Goal: Information Seeking & Learning: Learn about a topic

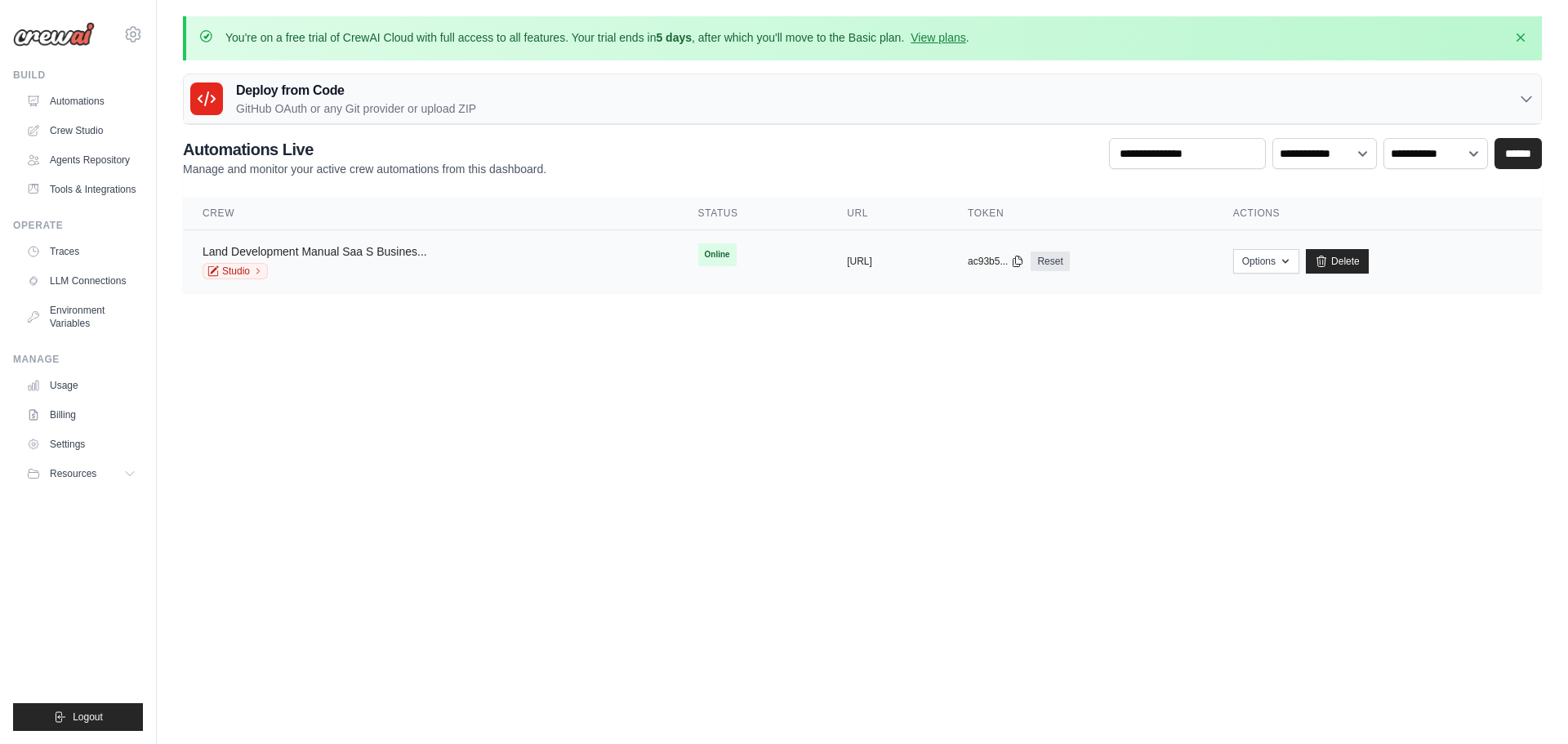
click at [317, 250] on link "Land Development Manual Saa S Busines..." at bounding box center [315, 251] width 224 height 13
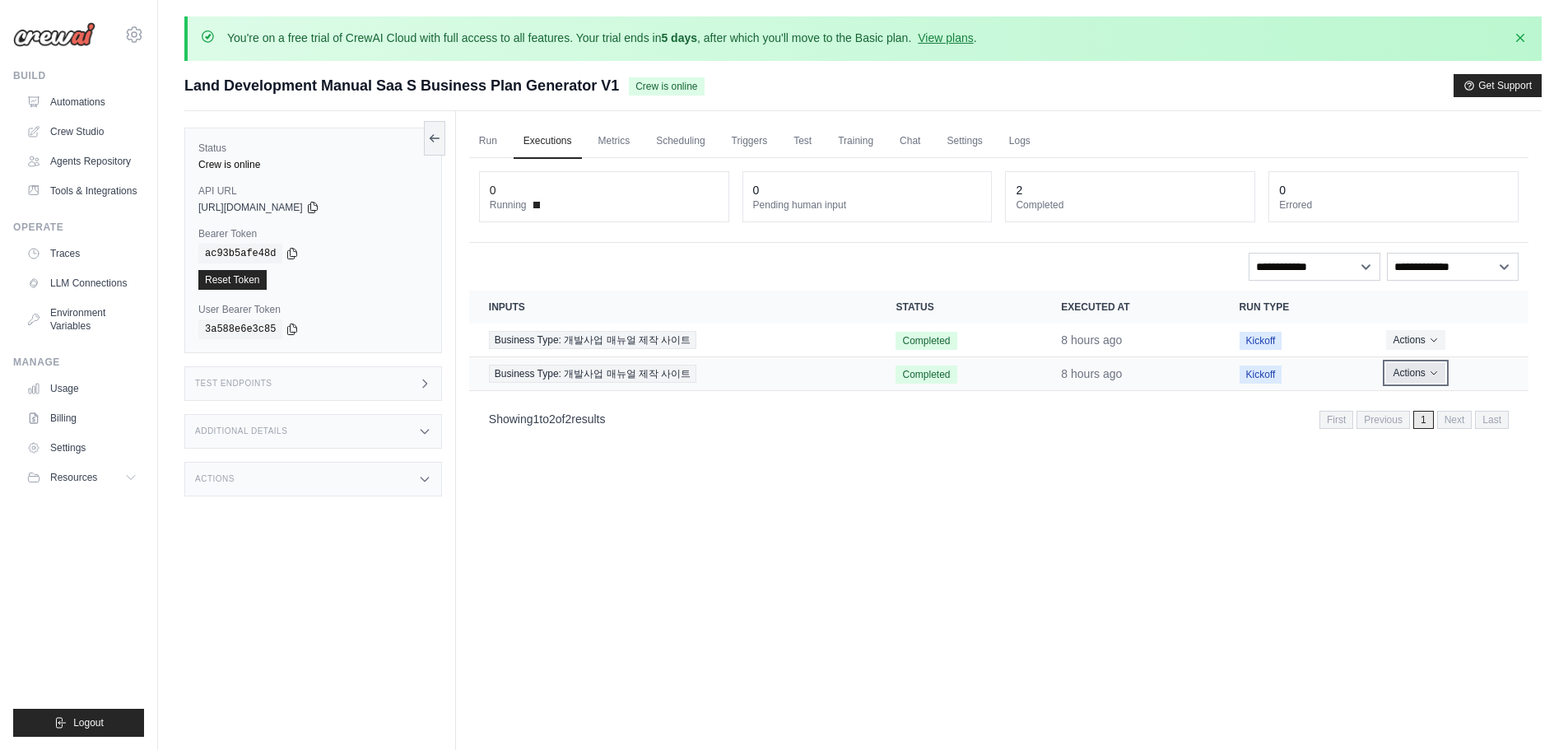
click at [1438, 365] on button "Actions" at bounding box center [1415, 372] width 58 height 20
click at [1437, 401] on link "View Details" at bounding box center [1456, 403] width 105 height 26
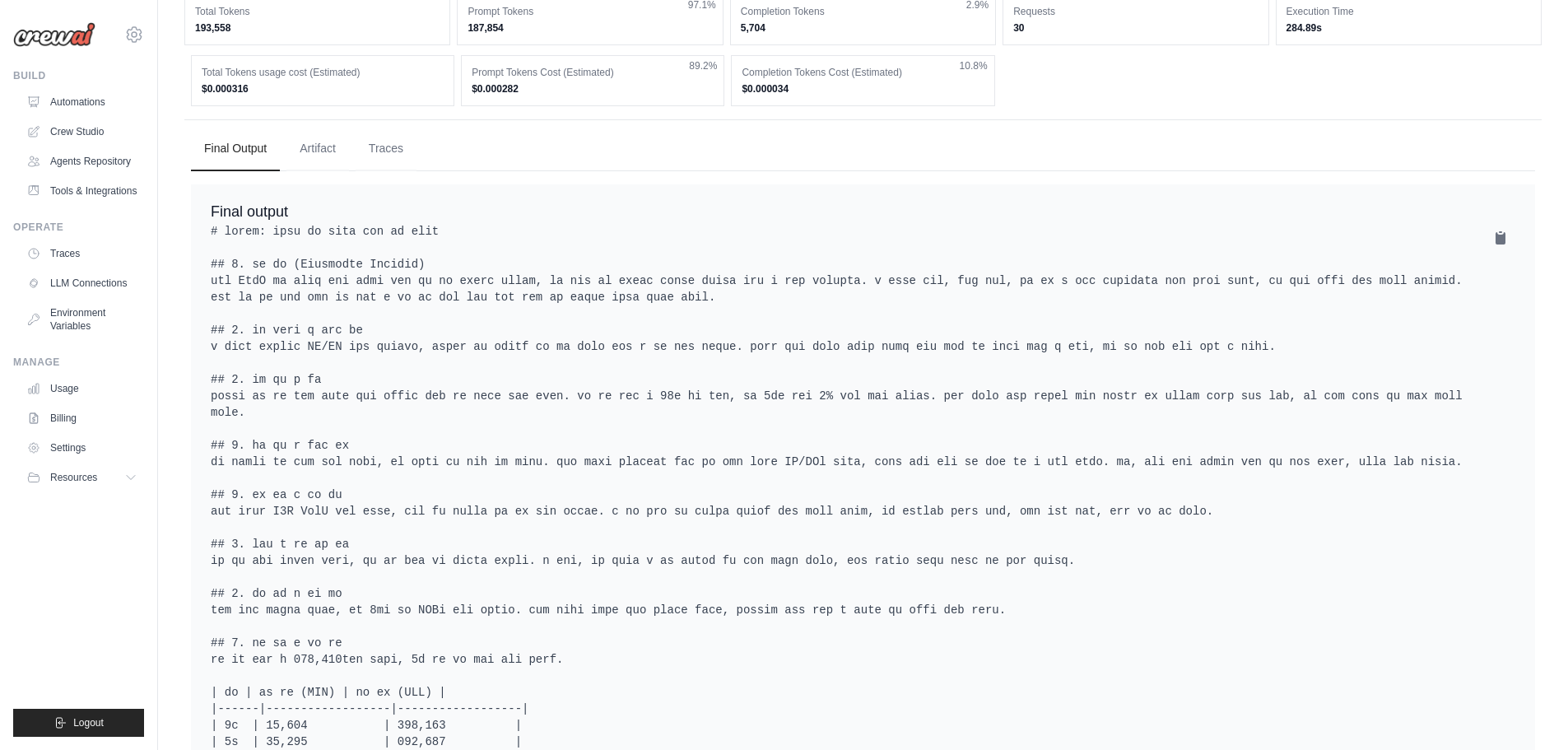
scroll to position [823, 0]
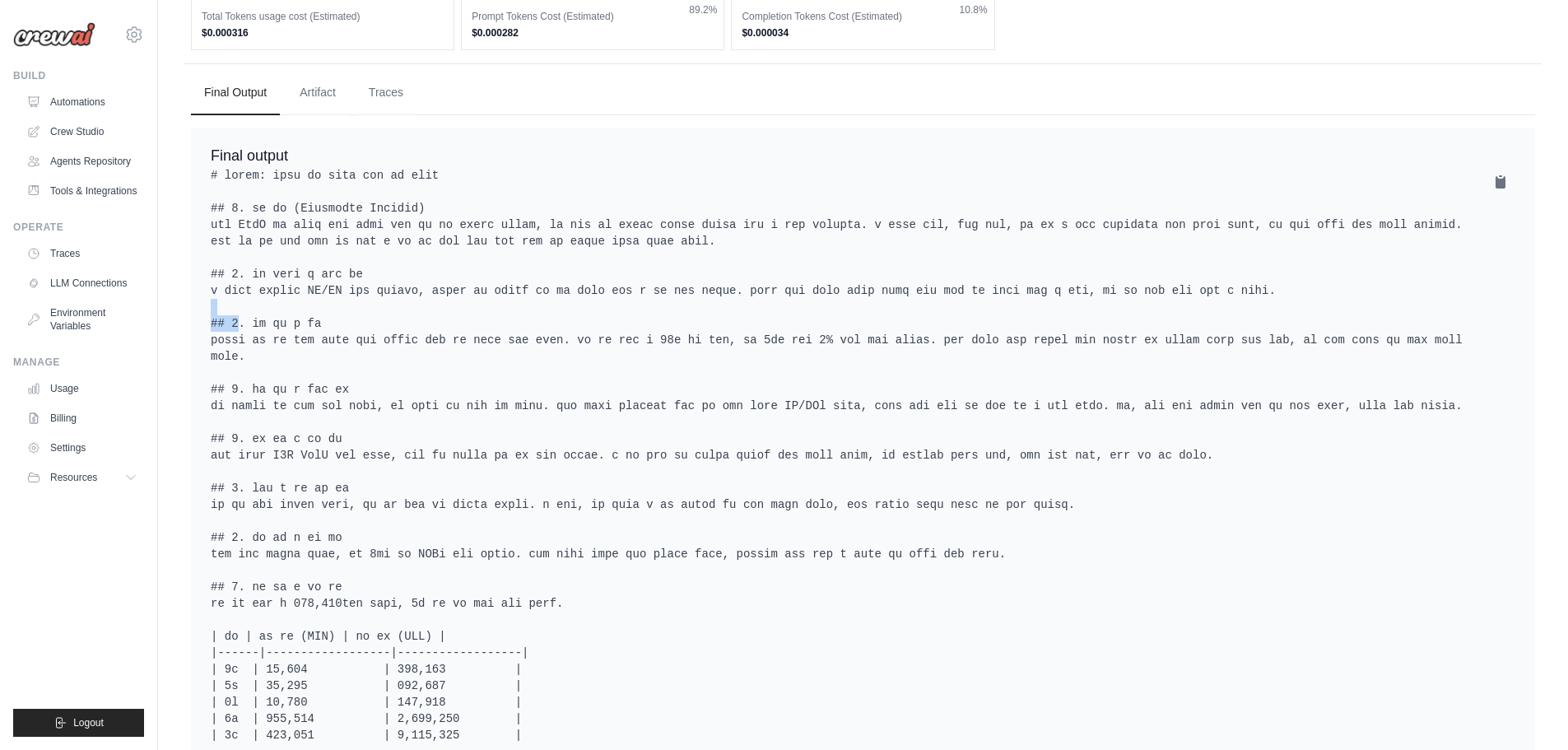
drag, startPoint x: 442, startPoint y: 349, endPoint x: 500, endPoint y: 359, distance: 58.9
click at [498, 357] on pre at bounding box center [863, 537] width 1304 height 741
click at [508, 360] on pre at bounding box center [863, 537] width 1304 height 741
click at [517, 365] on pre at bounding box center [863, 537] width 1304 height 741
drag, startPoint x: 395, startPoint y: 400, endPoint x: 428, endPoint y: 397, distance: 33.1
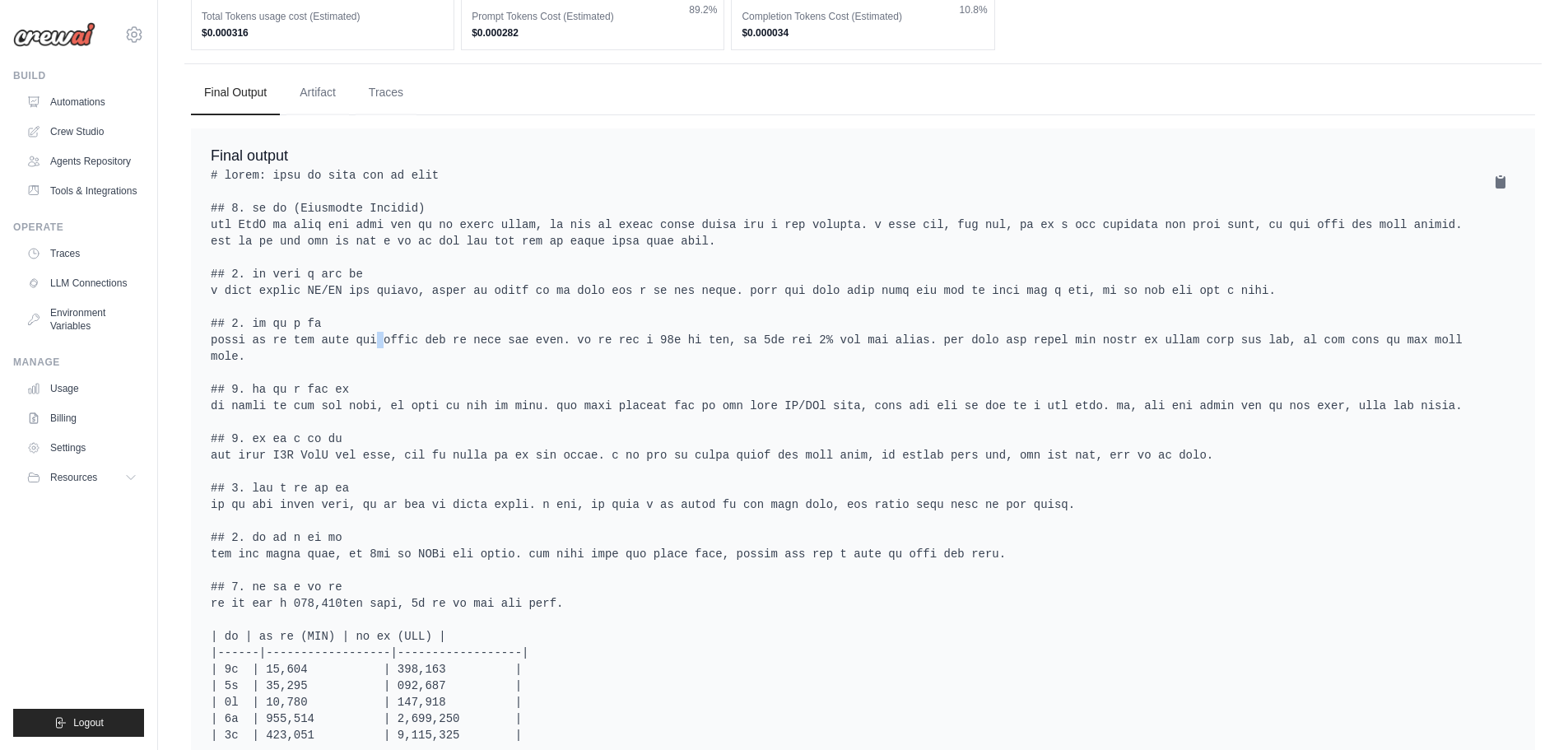
click at [415, 398] on pre at bounding box center [863, 537] width 1304 height 741
click at [441, 397] on pre at bounding box center [863, 537] width 1304 height 741
drag, startPoint x: 513, startPoint y: 407, endPoint x: 544, endPoint y: 406, distance: 31.0
click at [532, 407] on pre at bounding box center [863, 537] width 1304 height 741
click at [548, 406] on pre at bounding box center [863, 537] width 1304 height 741
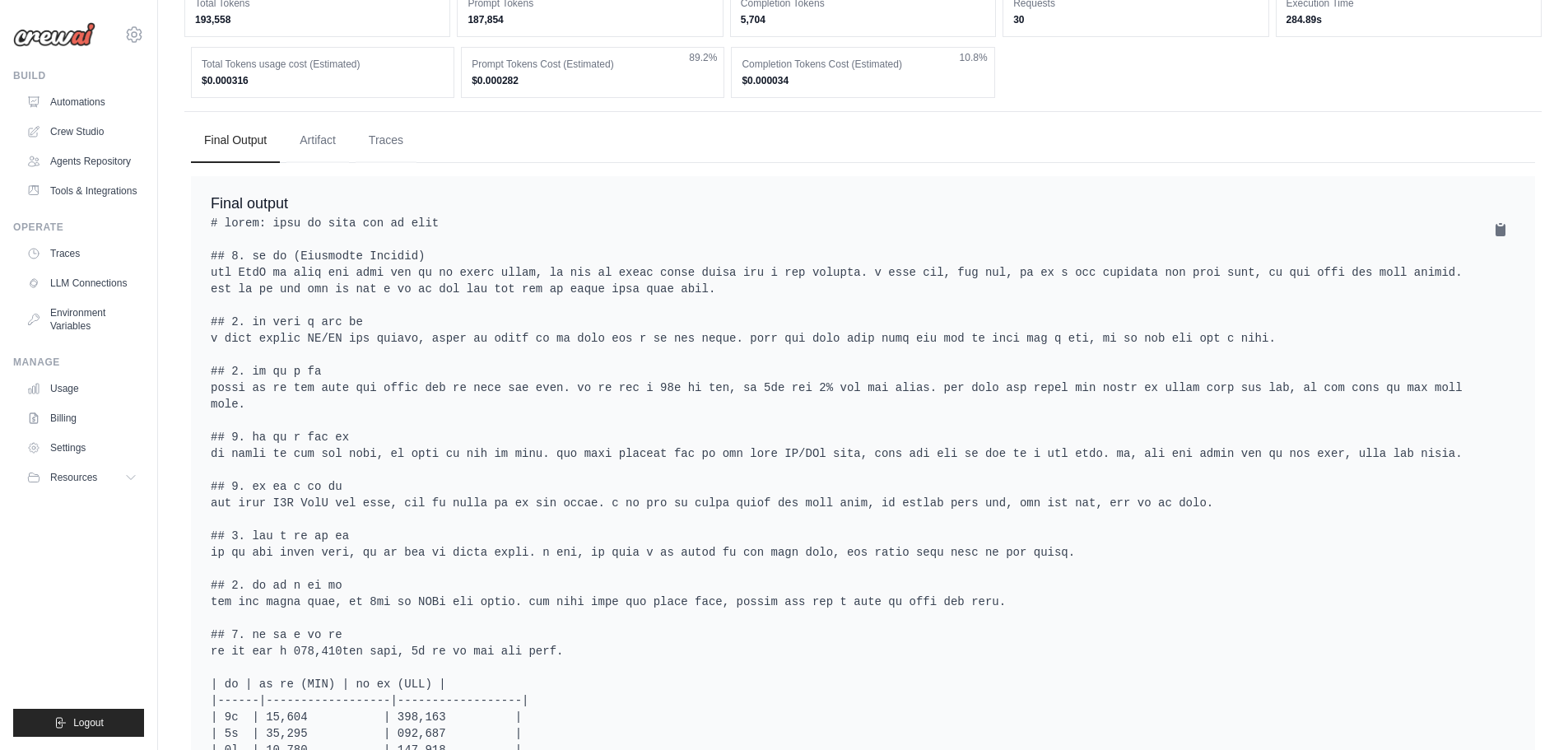
scroll to position [578, 0]
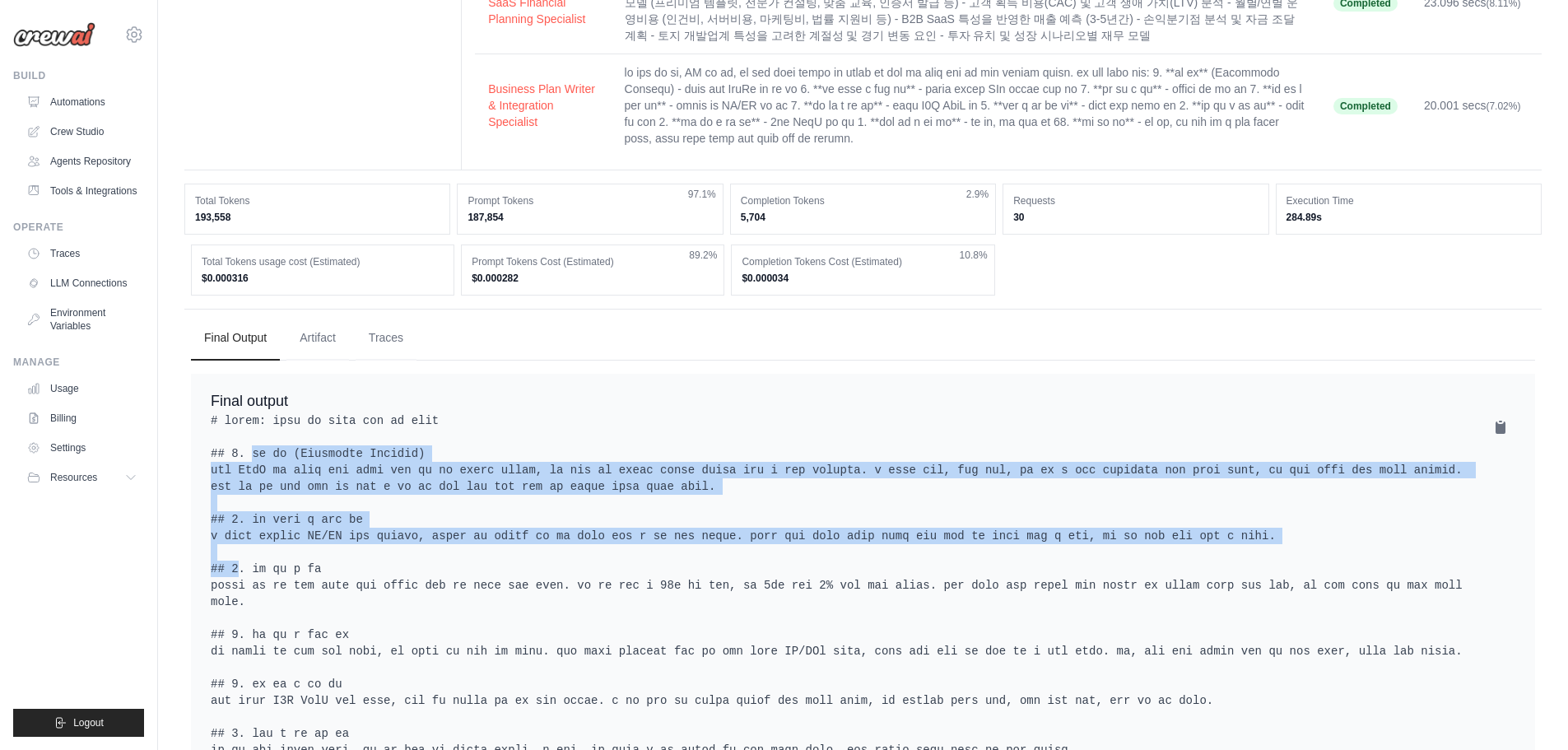
drag, startPoint x: 209, startPoint y: 485, endPoint x: 536, endPoint y: 594, distance: 344.7
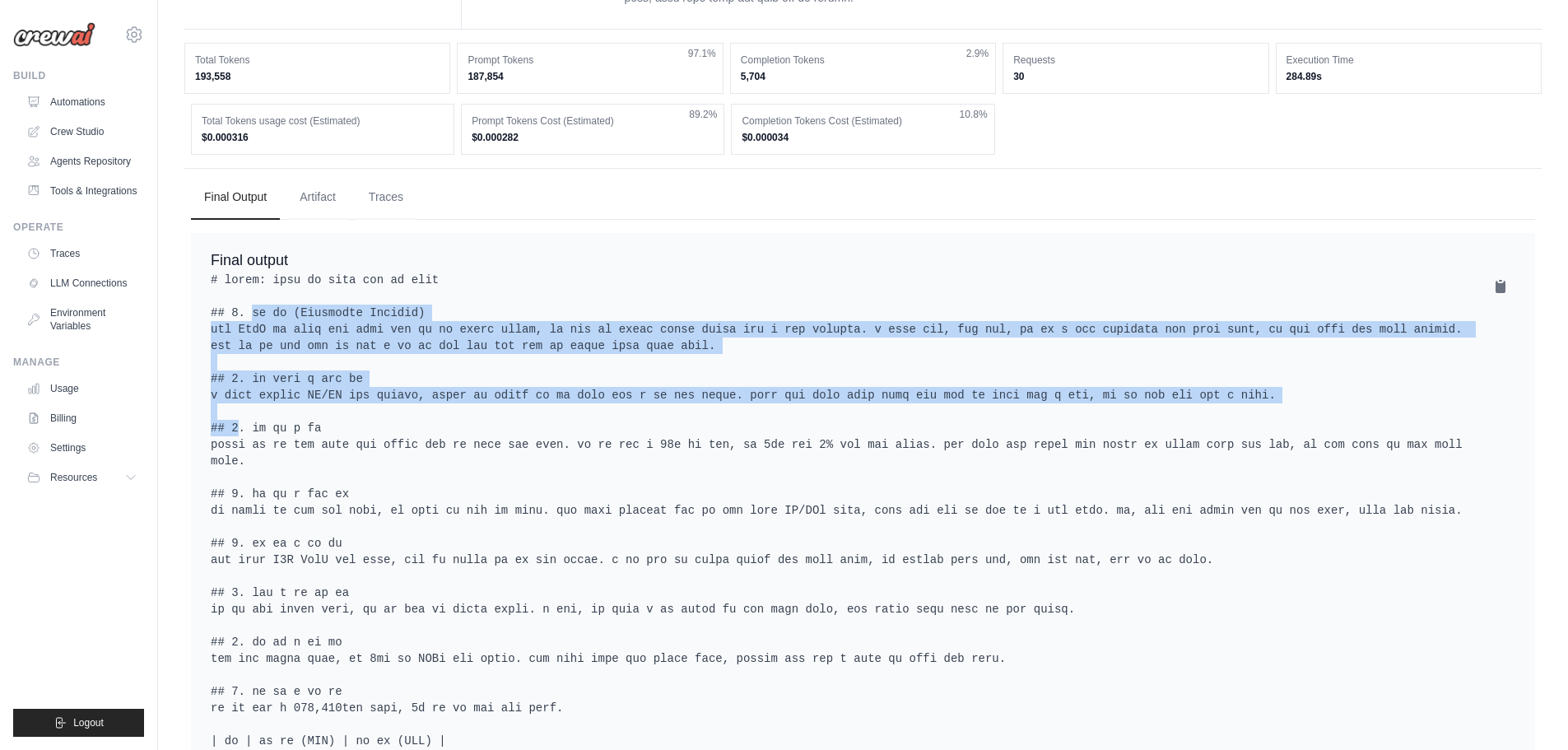
scroll to position [742, 0]
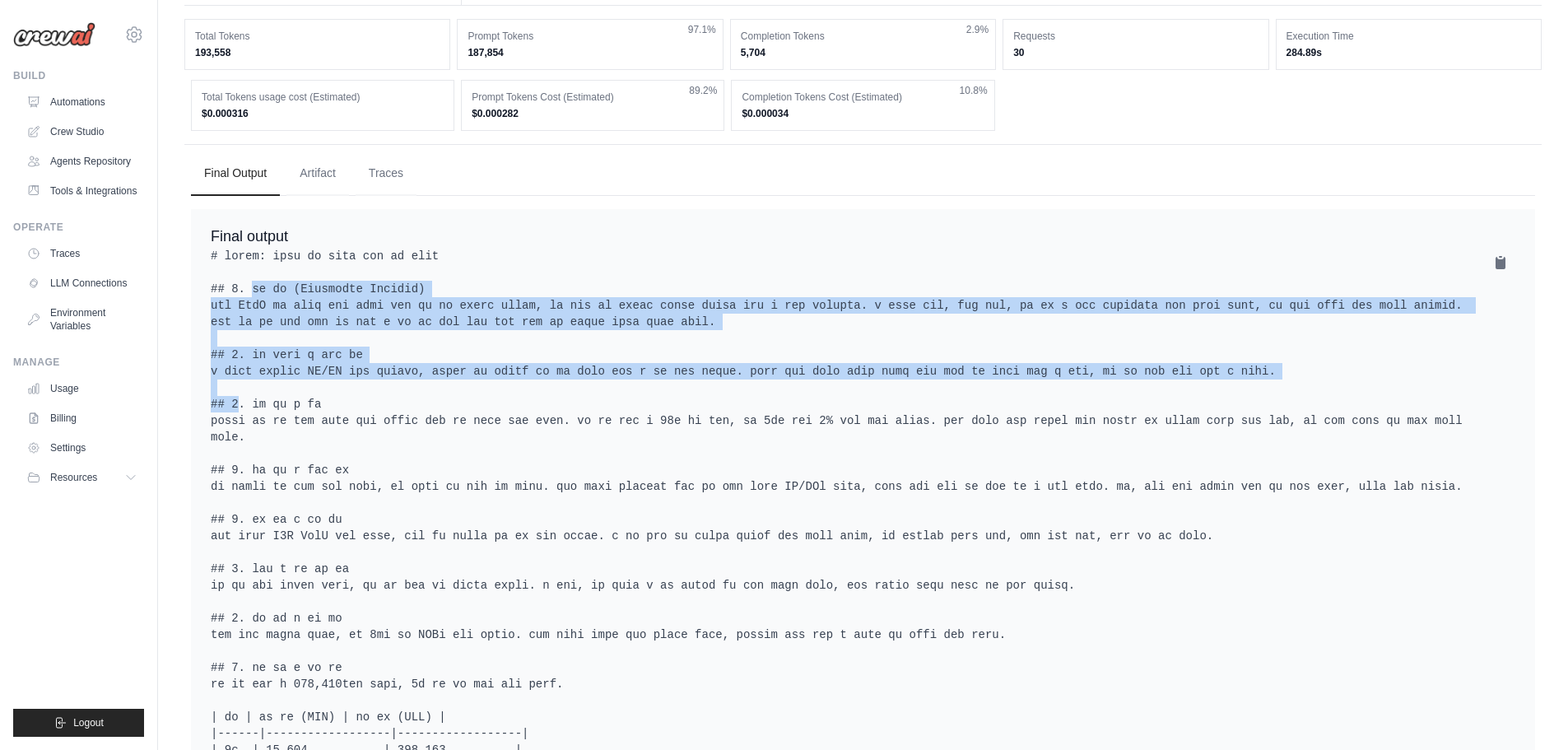
copy pre "## 1. 사업 개요 (Executive Summary) 우리의 SaaS 기반 토지개발 매뉴얼 플랫폼은 복잡한 토지 개발 프로세스를 간소화하고…"
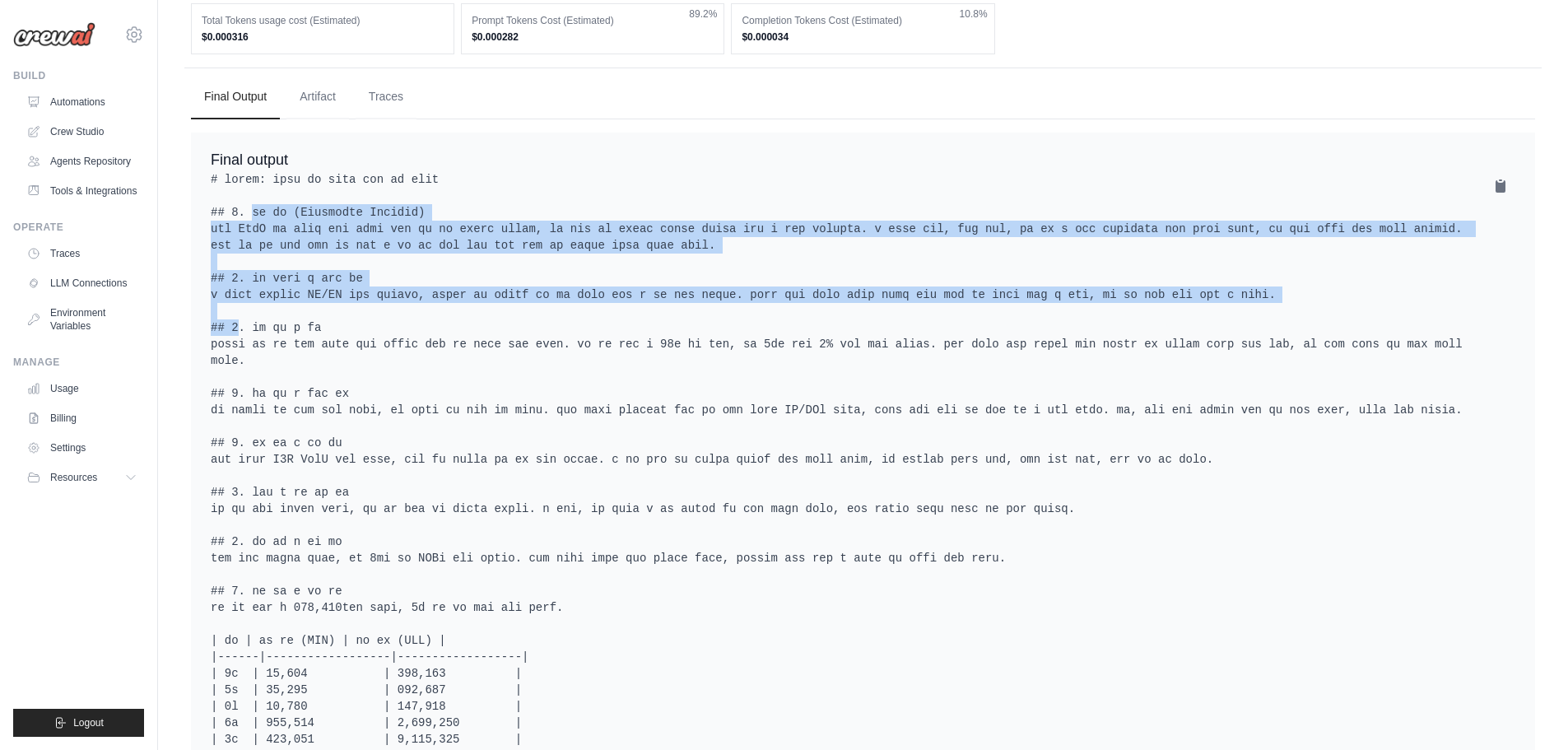
scroll to position [825, 0]
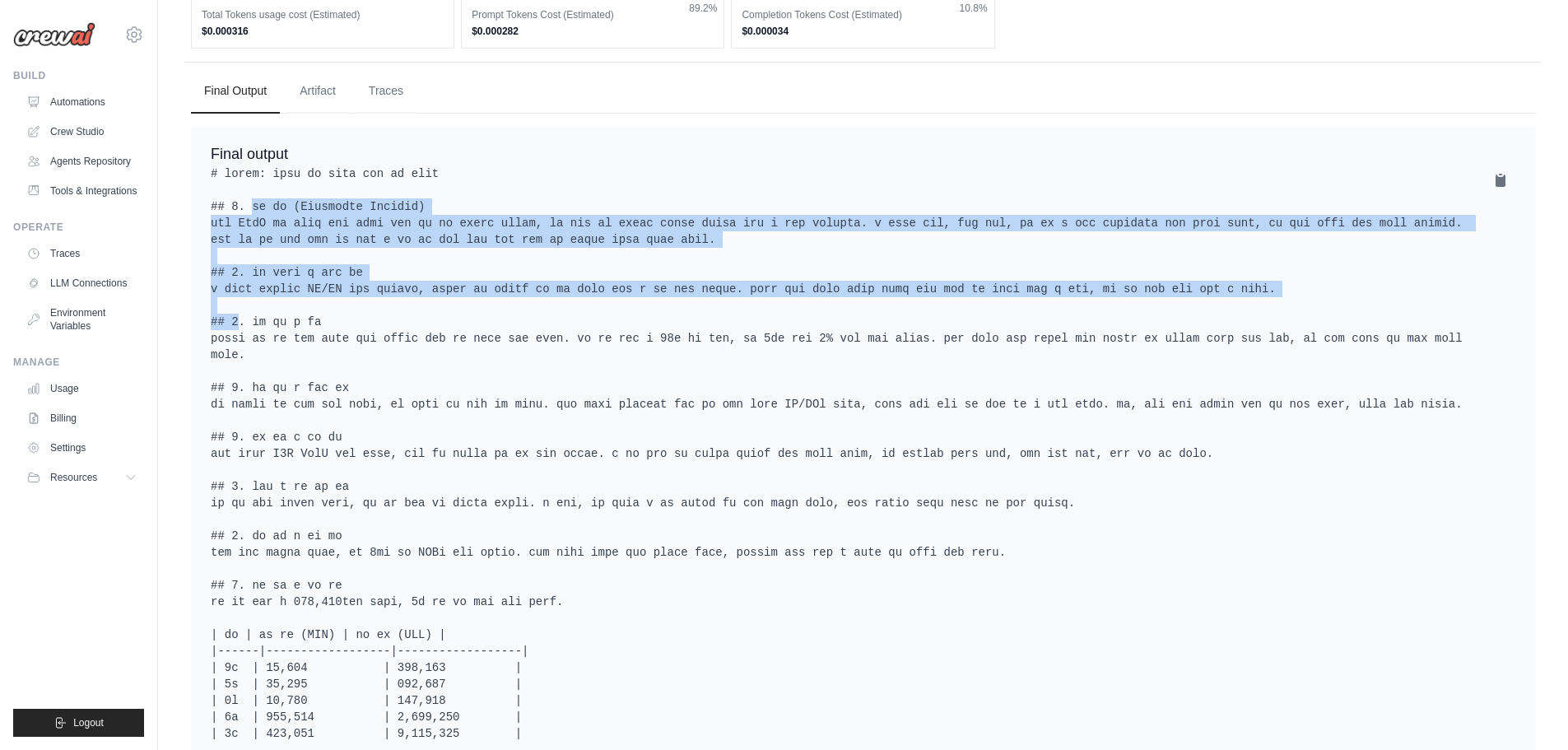
click at [266, 336] on pre at bounding box center [863, 535] width 1304 height 741
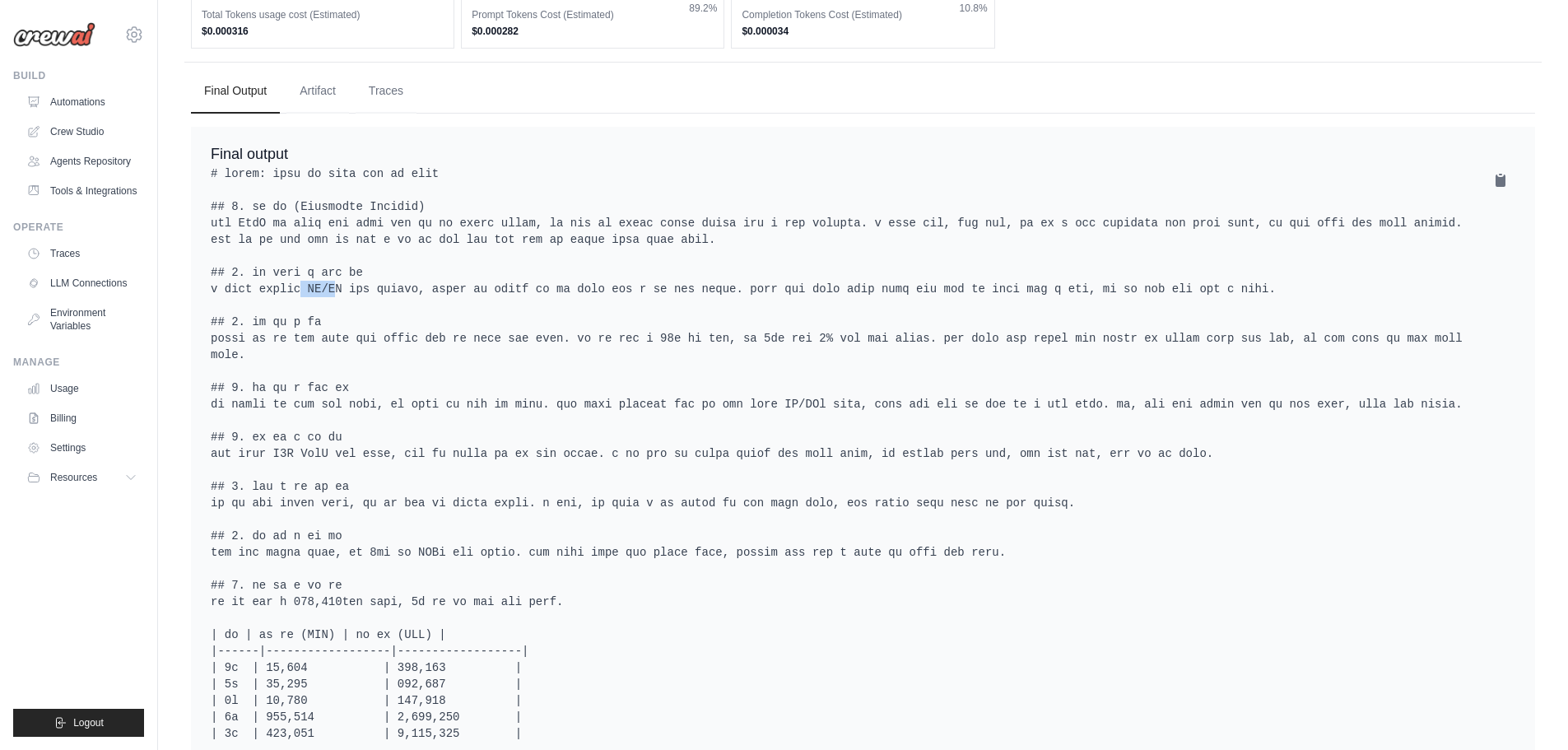
drag, startPoint x: 279, startPoint y: 331, endPoint x: 338, endPoint y: 336, distance: 59.2
click at [338, 336] on pre at bounding box center [863, 535] width 1304 height 741
click at [554, 335] on pre at bounding box center [863, 535] width 1304 height 741
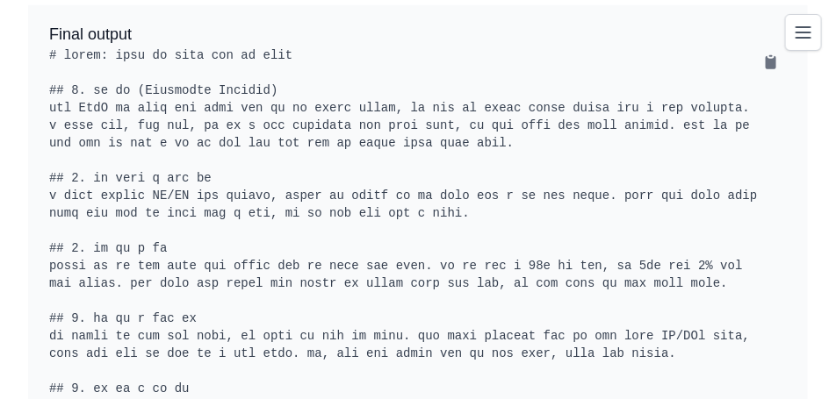
scroll to position [2020, 0]
